Goal: Task Accomplishment & Management: Use online tool/utility

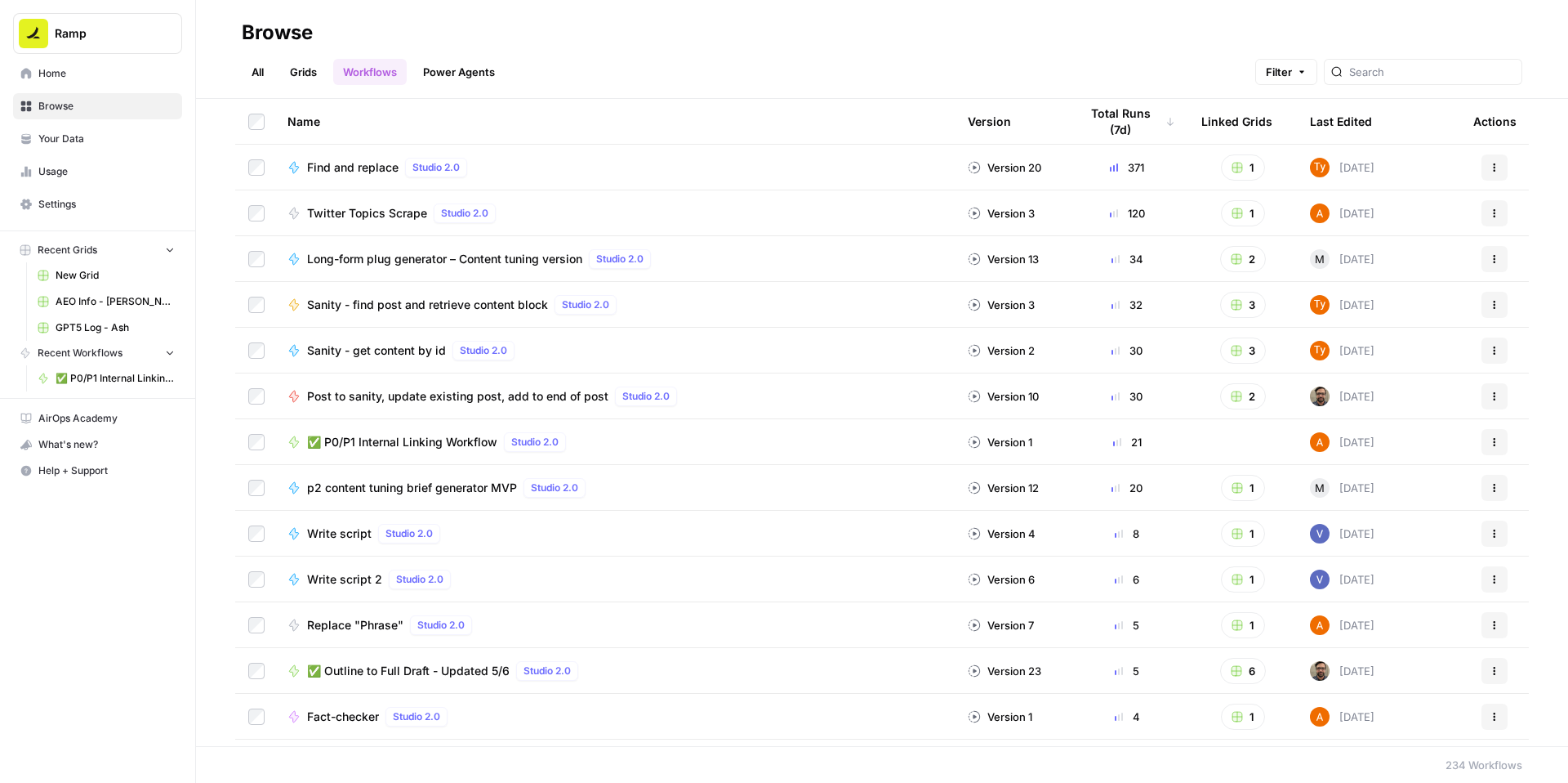
click at [439, 451] on span "✅ P0/P1 Internal Linking Workflow" at bounding box center [402, 441] width 191 height 16
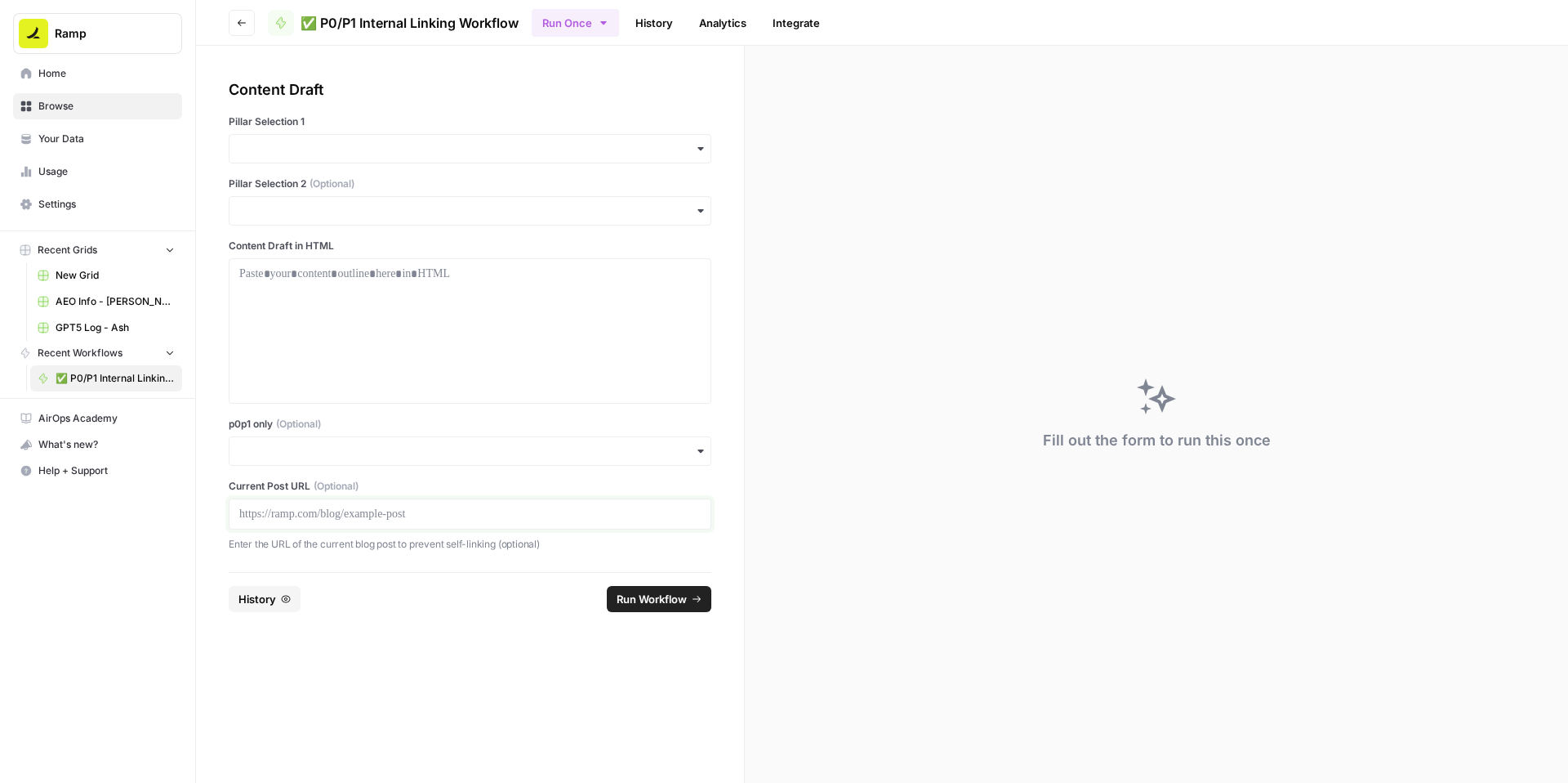
click at [347, 522] on p at bounding box center [470, 513] width 461 height 16
click at [417, 459] on input "p0p1 only (Optional)" at bounding box center [470, 451] width 461 height 16
click at [317, 627] on div "Yes" at bounding box center [509, 611] width 445 height 31
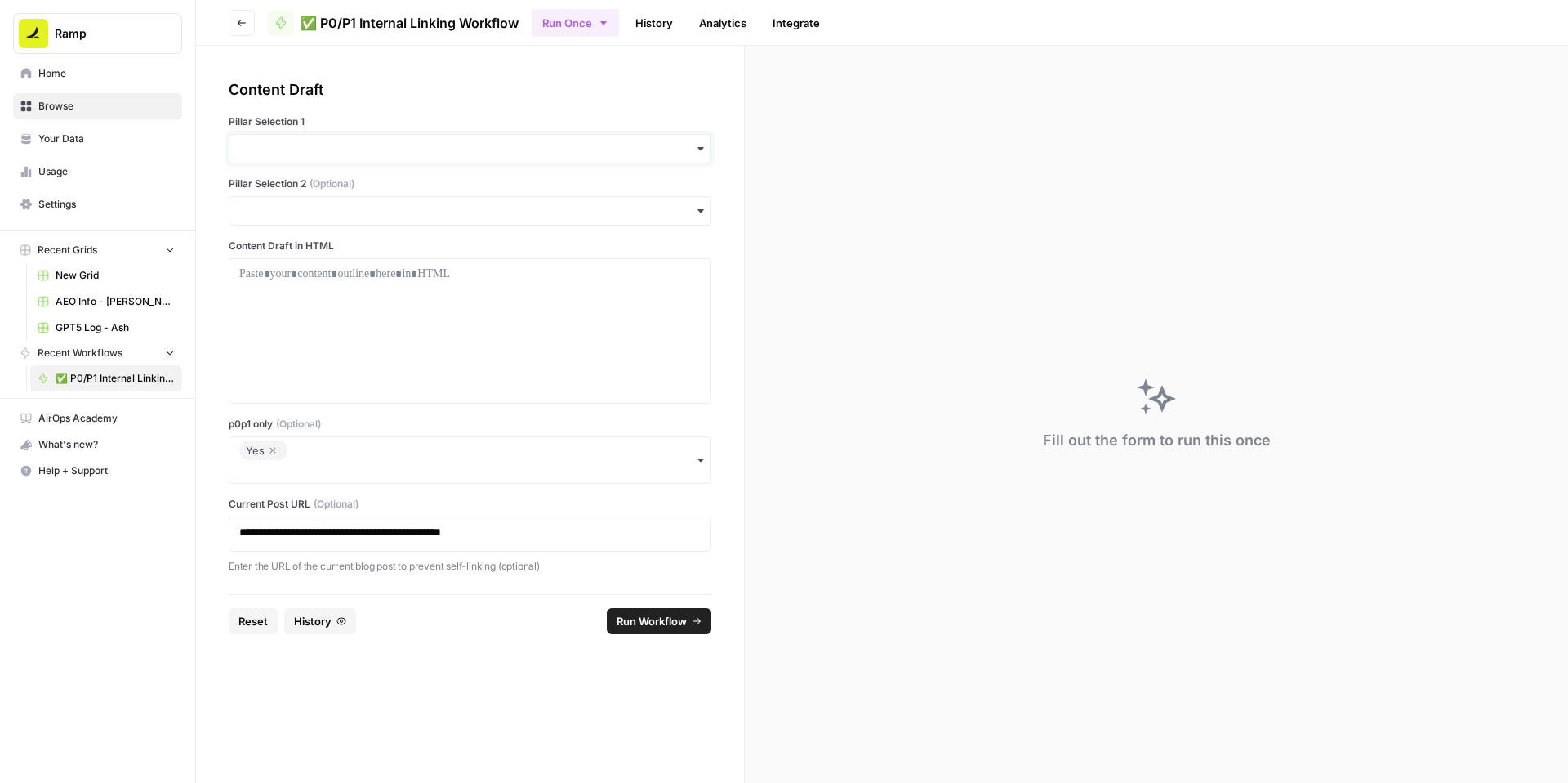
click at [364, 157] on input "Pillar Selection 1" at bounding box center [470, 148] width 461 height 16
click at [361, 240] on div "Accounts Payable" at bounding box center [509, 234] width 445 height 31
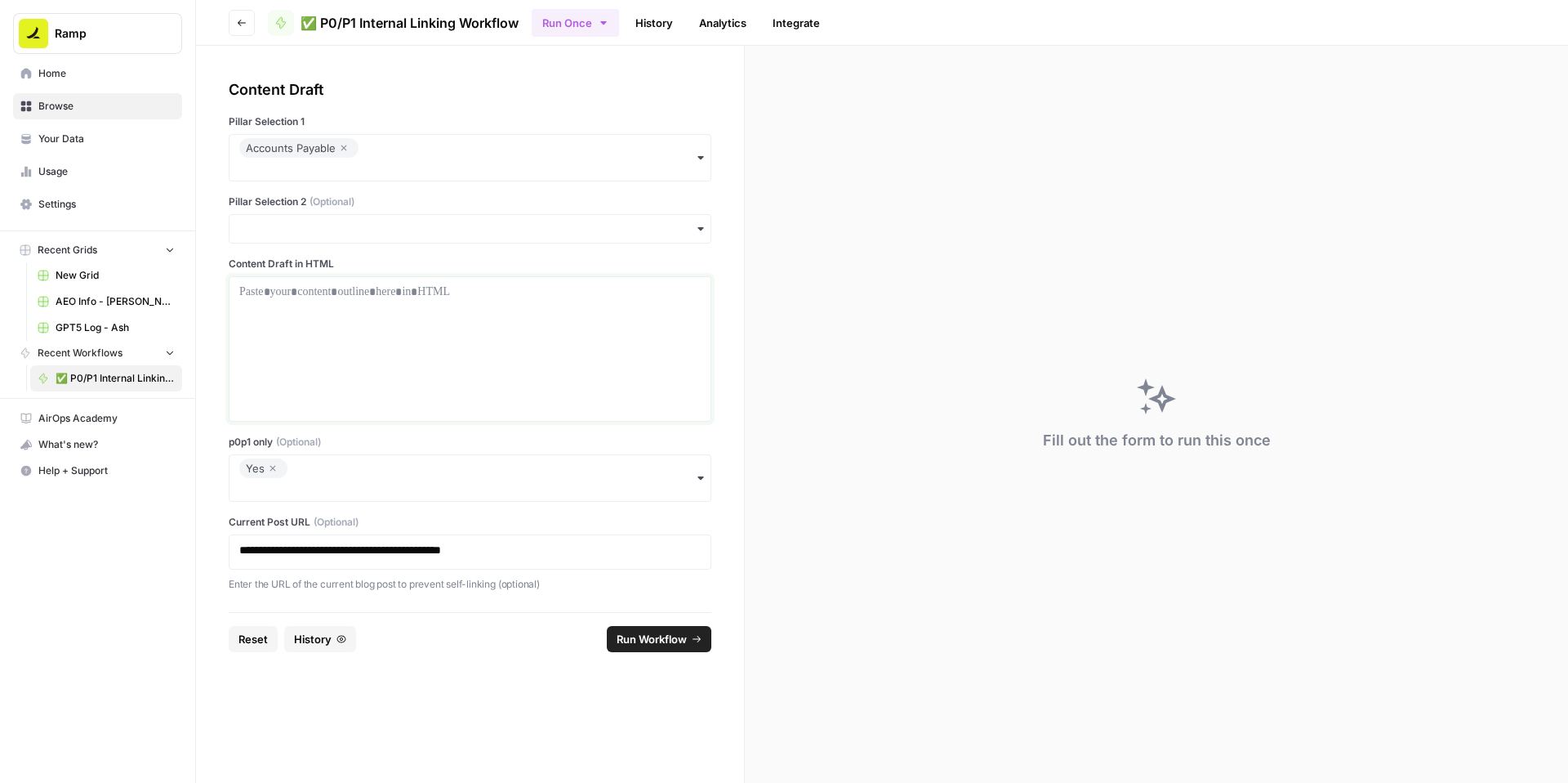
click at [553, 300] on p at bounding box center [470, 291] width 461 height 16
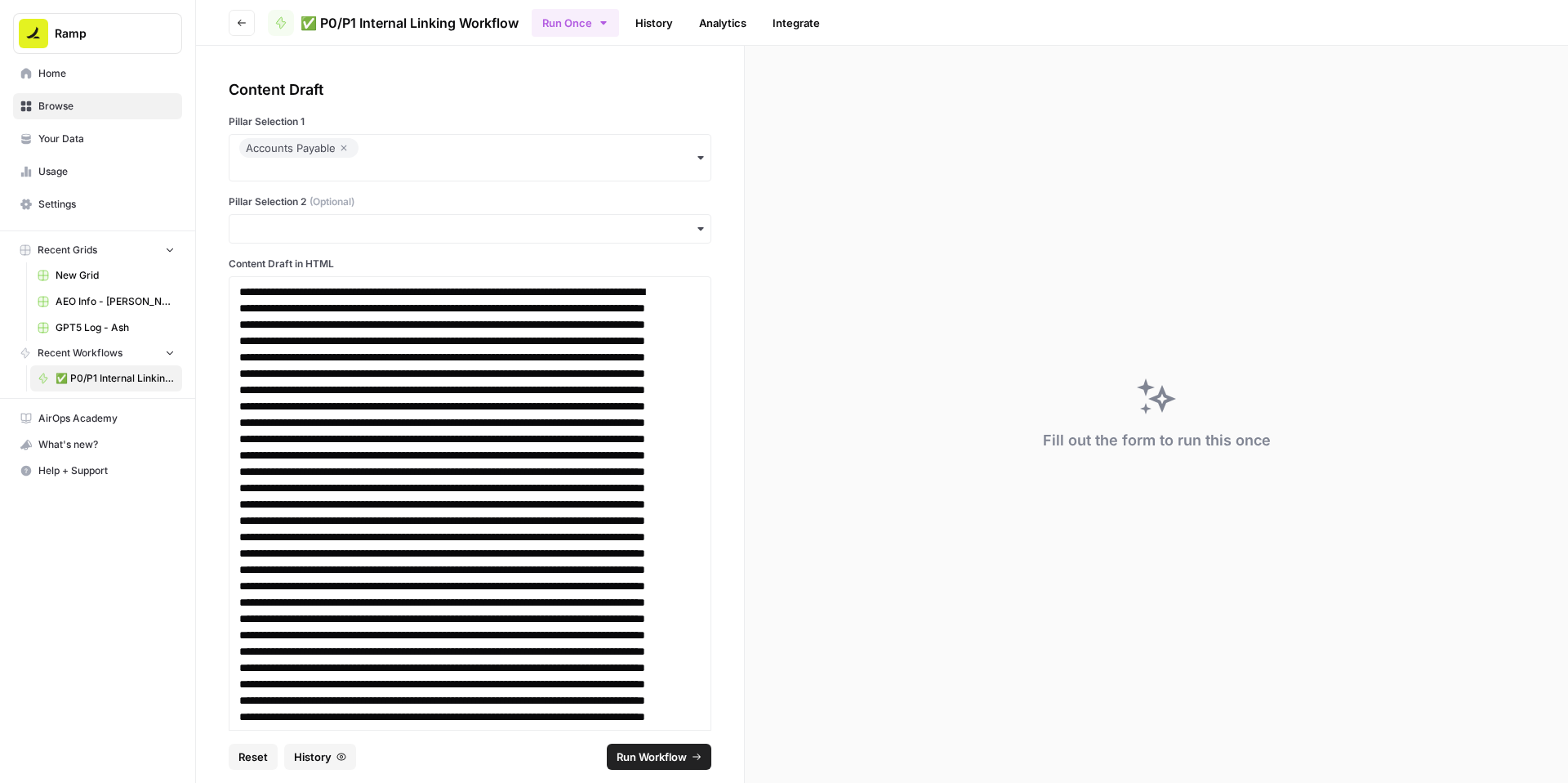
click at [655, 753] on span "Run Workflow" at bounding box center [651, 756] width 70 height 16
click at [667, 748] on span "Run Workflow" at bounding box center [651, 756] width 70 height 16
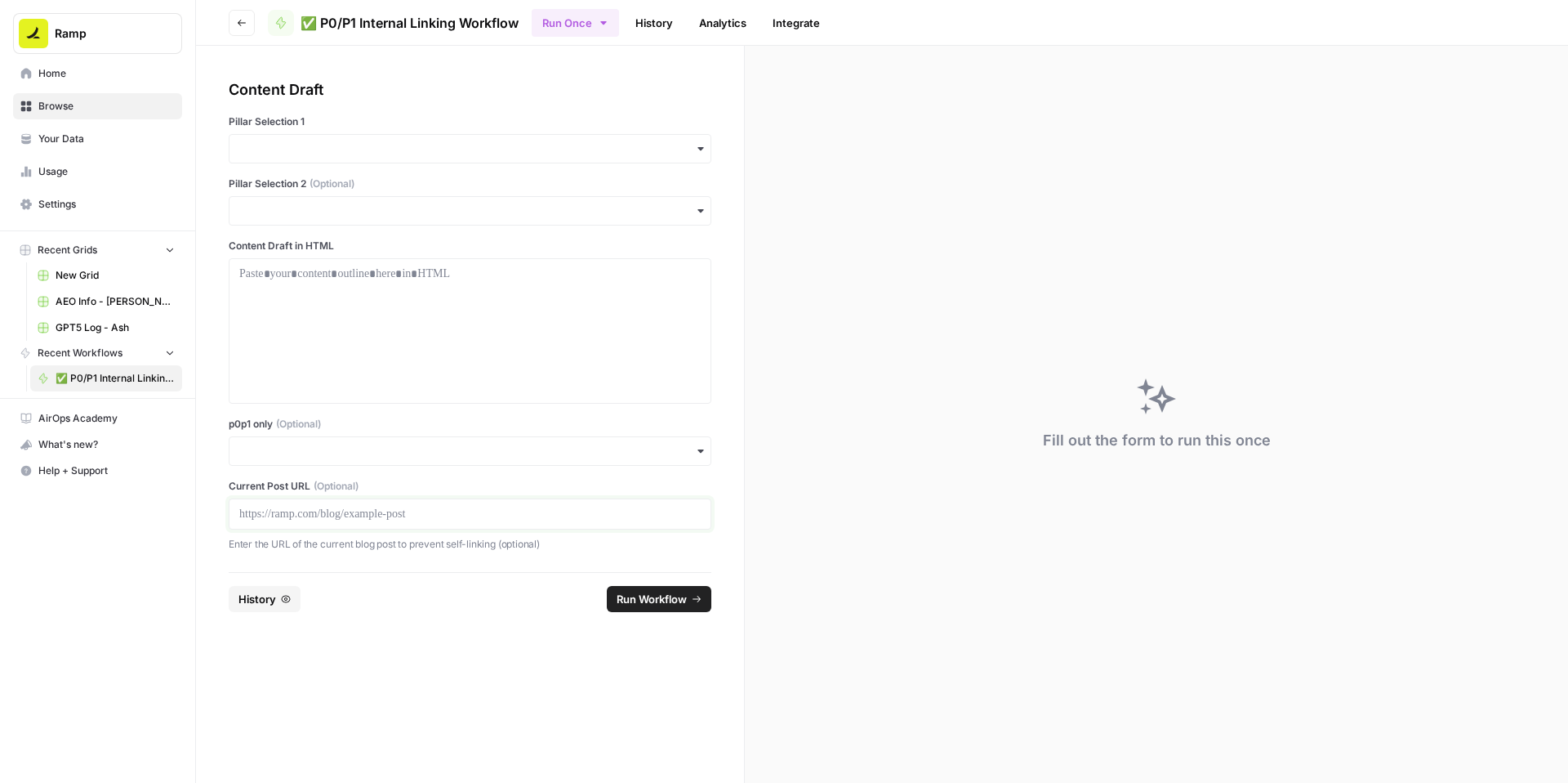
click at [423, 522] on p at bounding box center [470, 513] width 461 height 16
click at [391, 459] on input "p0p1 only (Optional)" at bounding box center [470, 451] width 461 height 16
click at [346, 607] on div "Yes" at bounding box center [509, 611] width 445 height 31
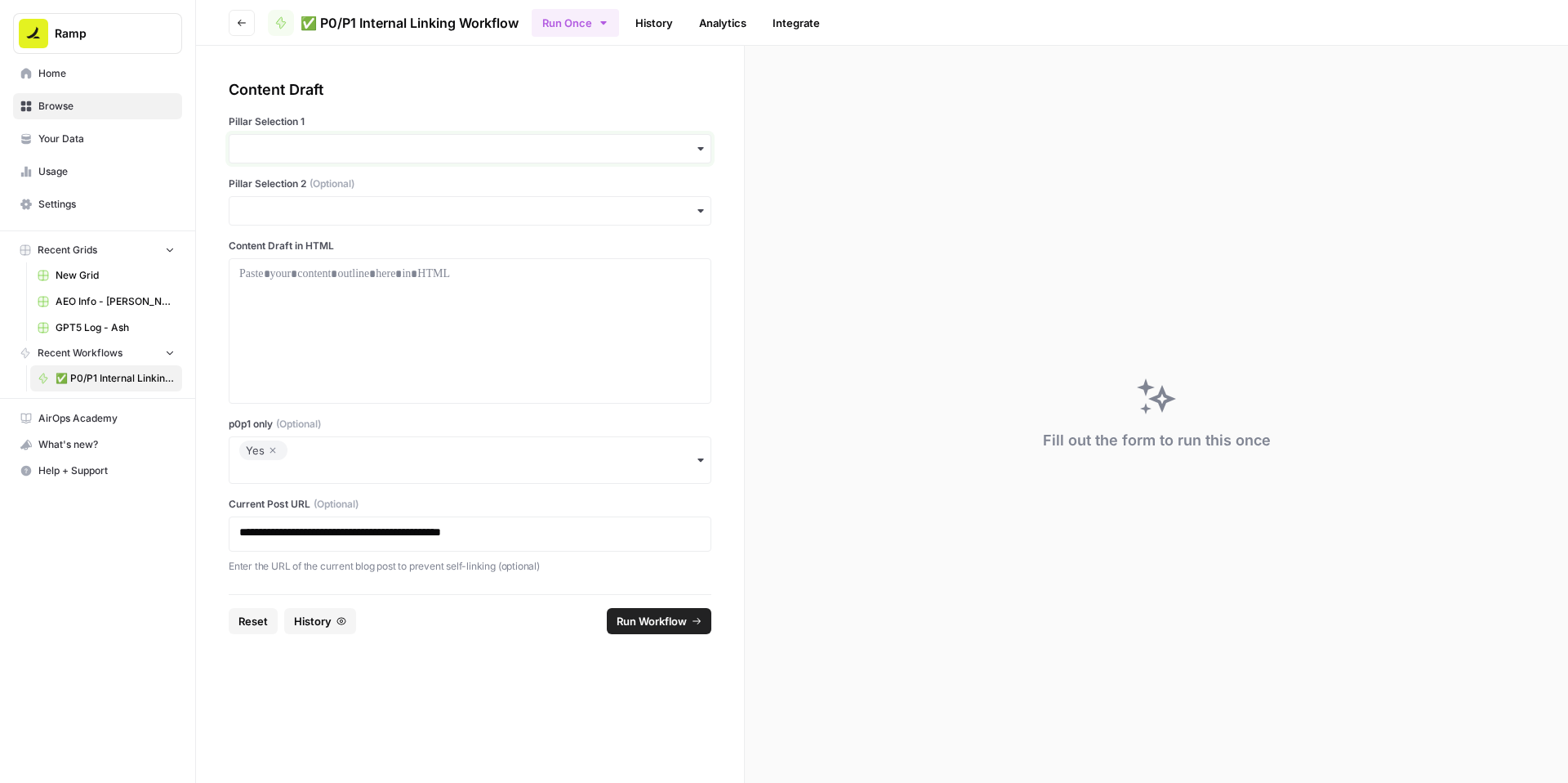
click at [394, 157] on input "Pillar Selection 1" at bounding box center [470, 148] width 461 height 16
click at [380, 227] on div "Accounts Payable" at bounding box center [509, 234] width 445 height 31
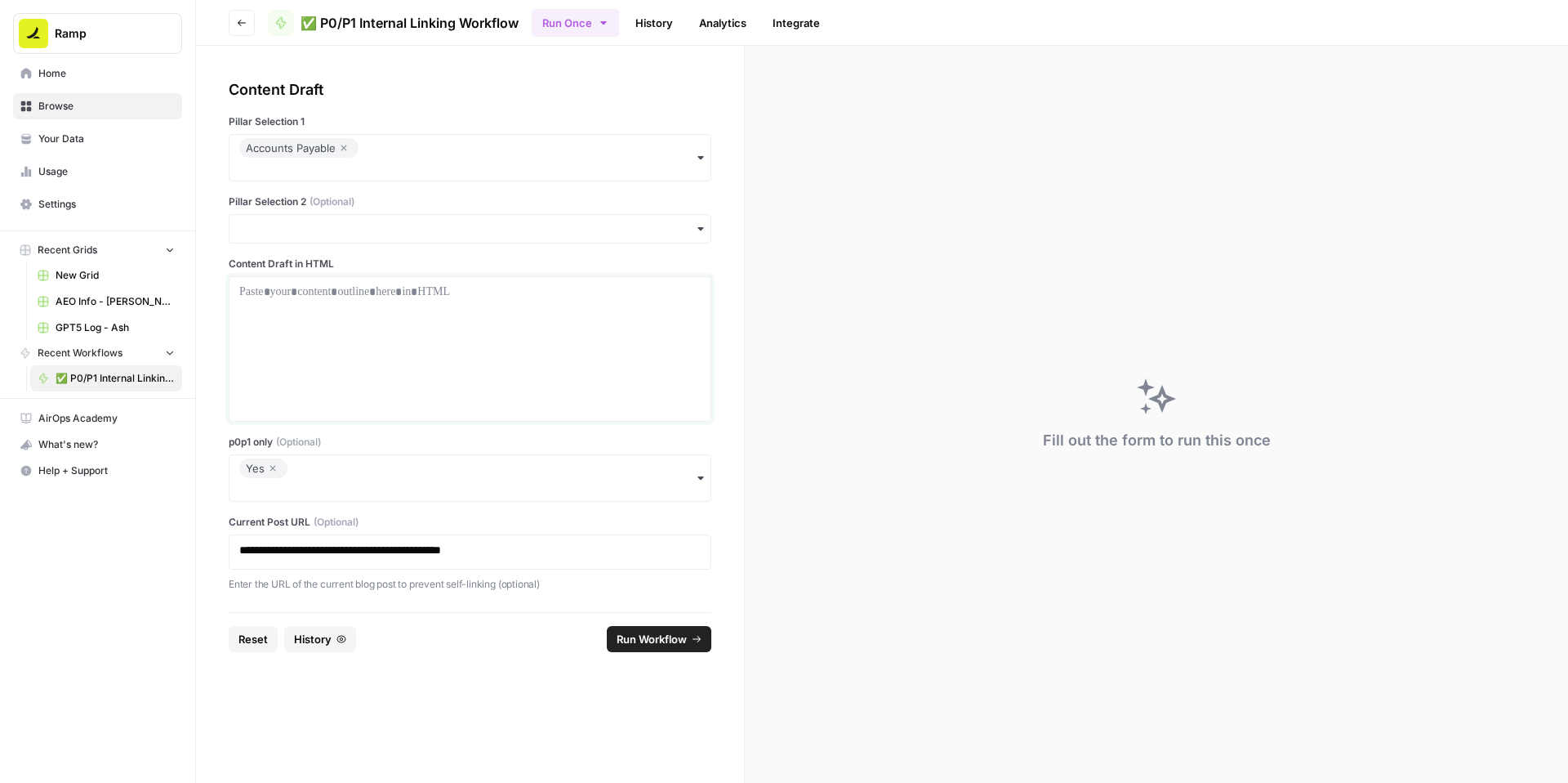
click at [362, 370] on div at bounding box center [470, 348] width 461 height 131
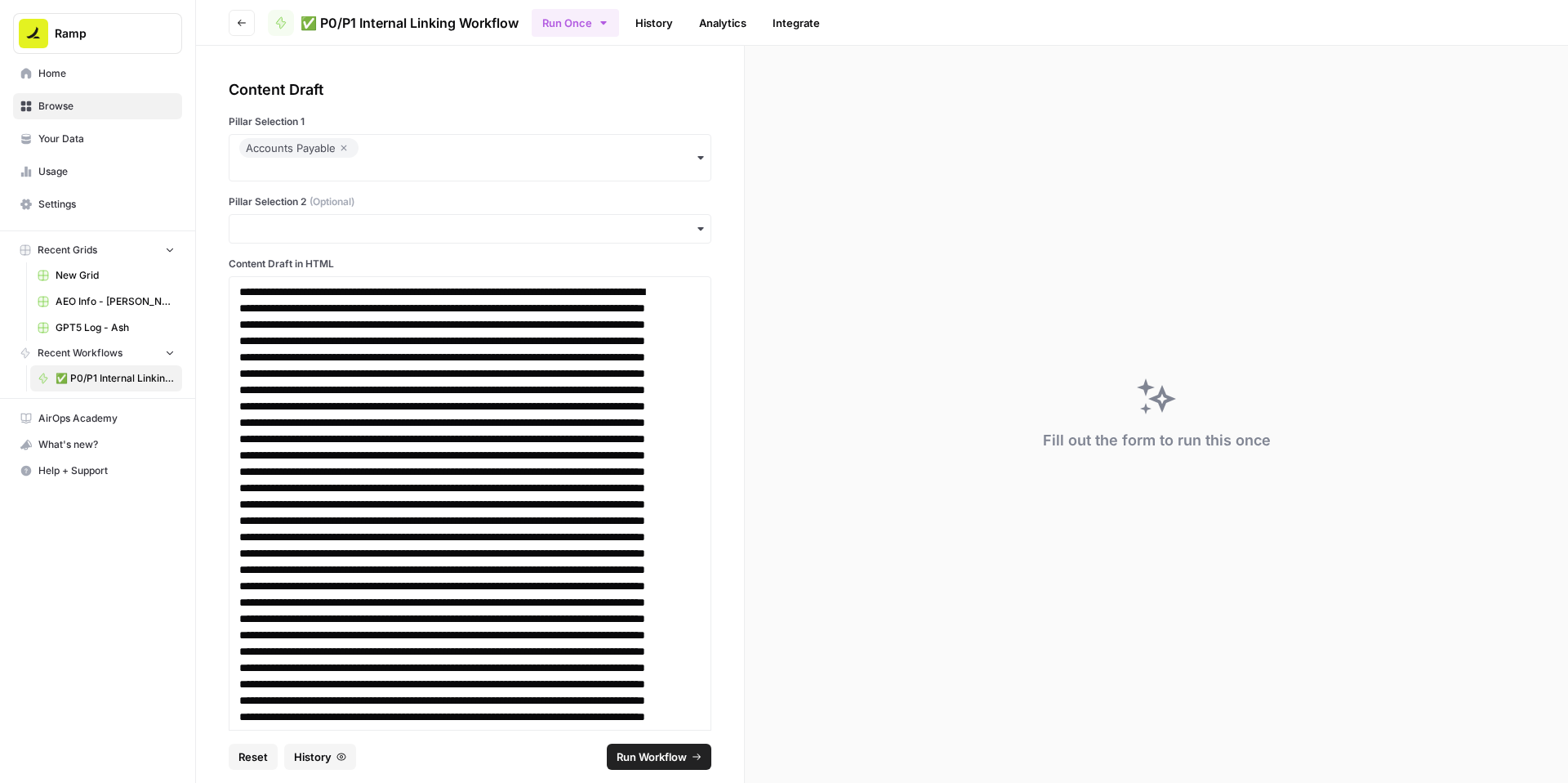
click at [657, 748] on span "Run Workflow" at bounding box center [651, 756] width 70 height 16
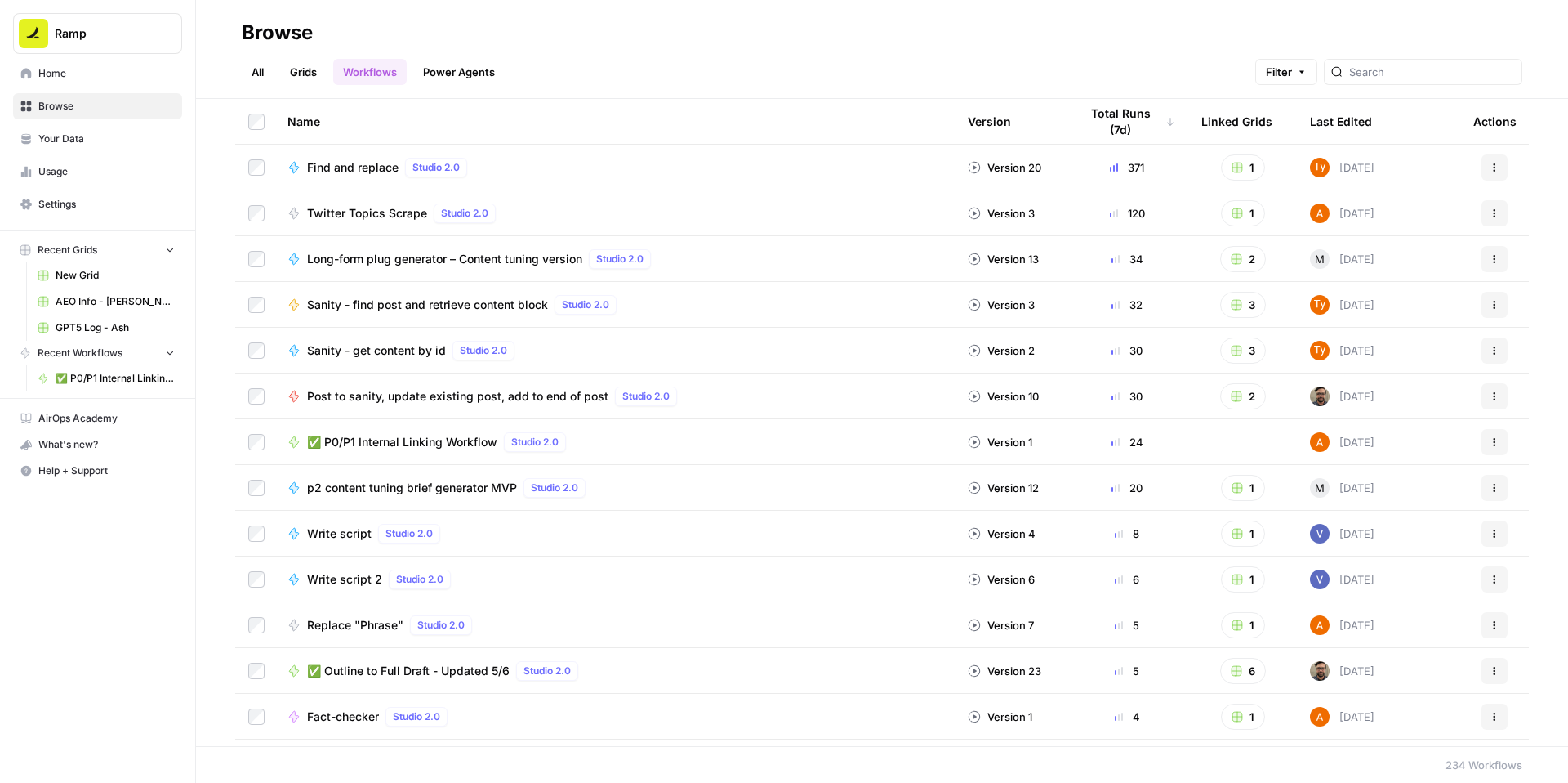
click at [498, 451] on span "✅ P0/P1 Internal Linking Workflow" at bounding box center [402, 441] width 191 height 16
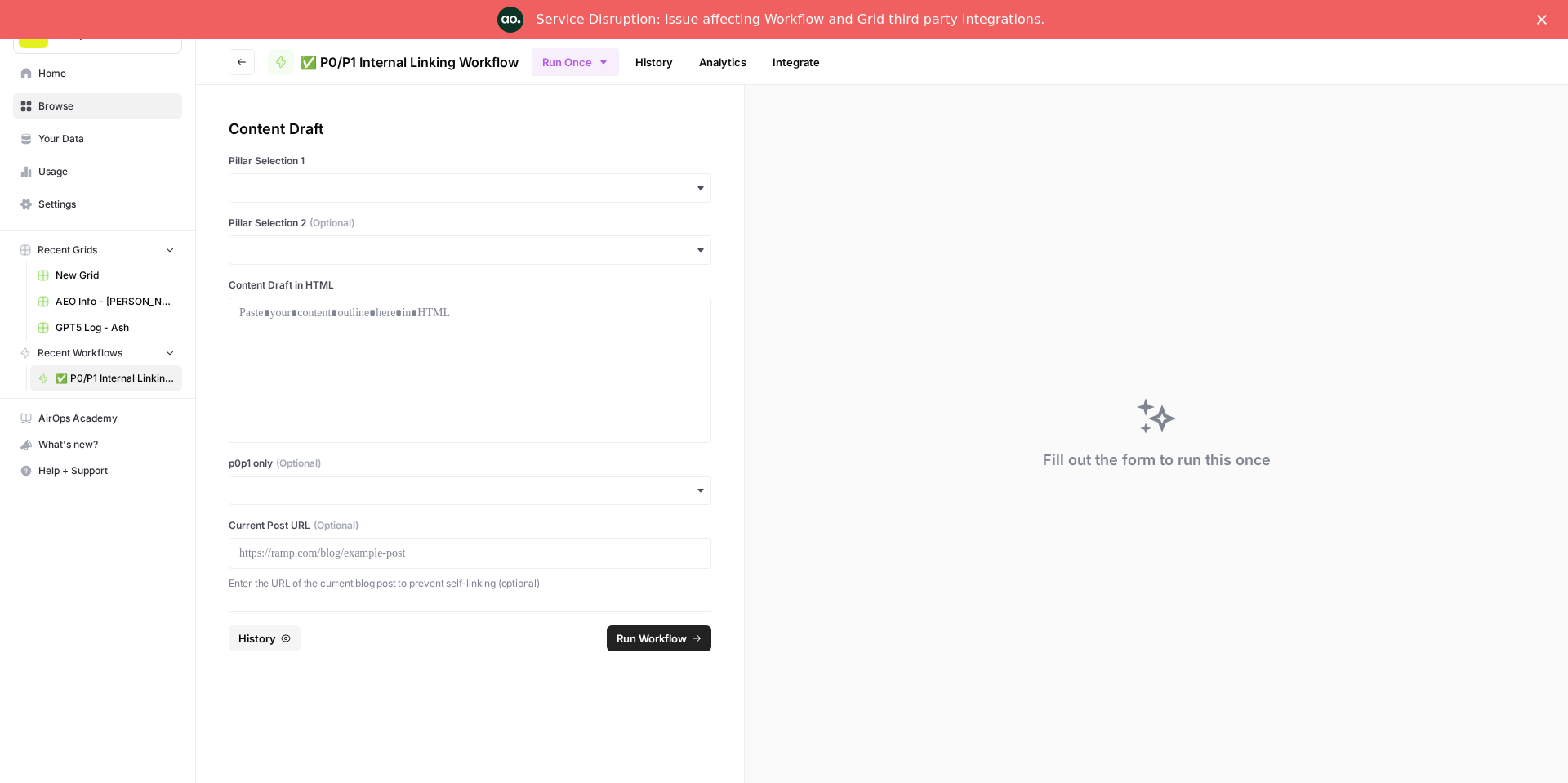
click at [626, 23] on link "Service Disruption" at bounding box center [596, 19] width 120 height 15
